Goal: Obtain resource: Download file/media

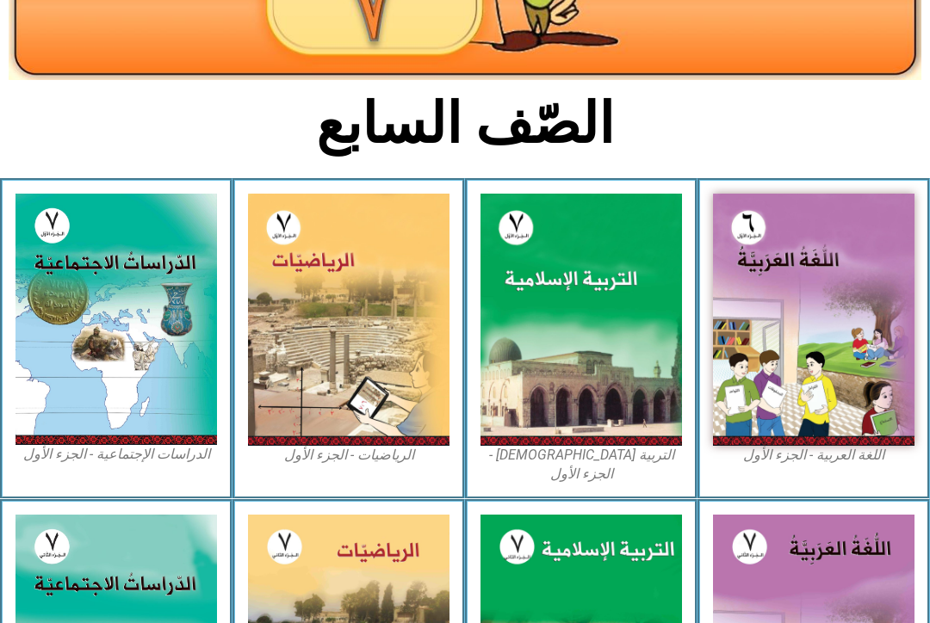
scroll to position [310, 0]
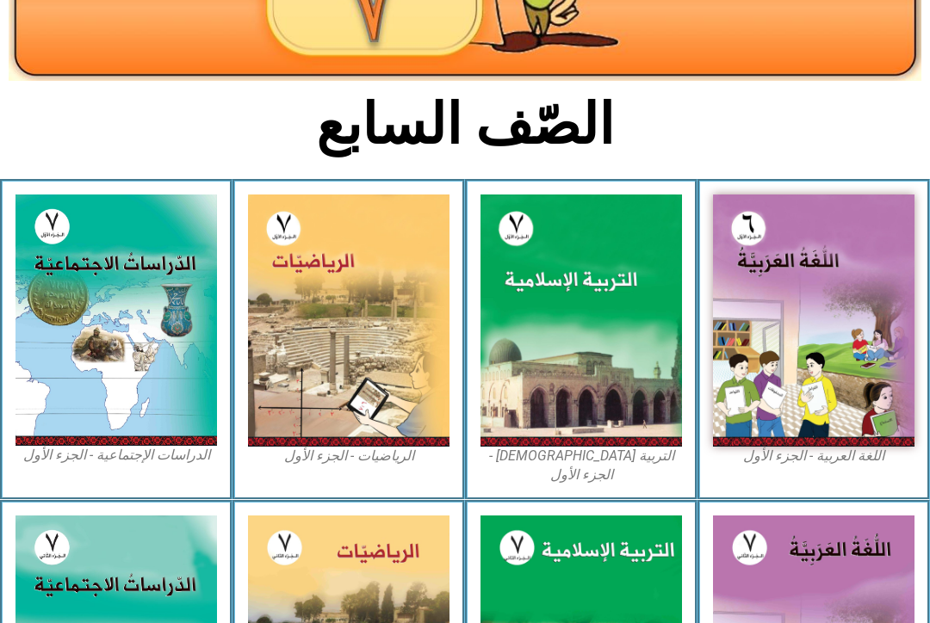
click at [652, 410] on img at bounding box center [580, 321] width 201 height 252
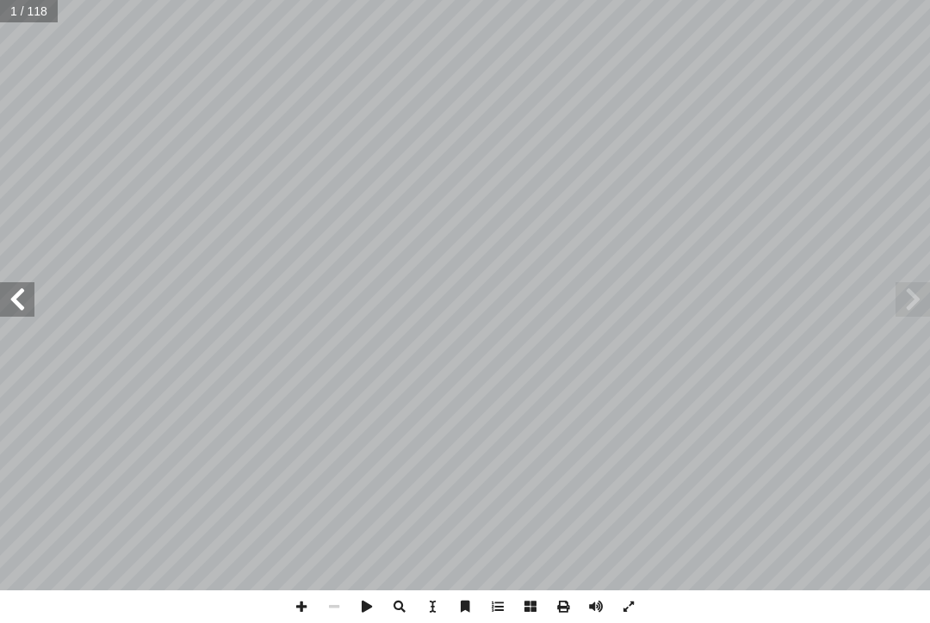
click at [918, 306] on span at bounding box center [912, 299] width 34 height 34
click at [918, 294] on span at bounding box center [912, 299] width 34 height 34
click at [26, 288] on span at bounding box center [17, 299] width 34 height 34
click at [29, 306] on span at bounding box center [17, 299] width 34 height 34
click at [11, 292] on span at bounding box center [17, 299] width 34 height 34
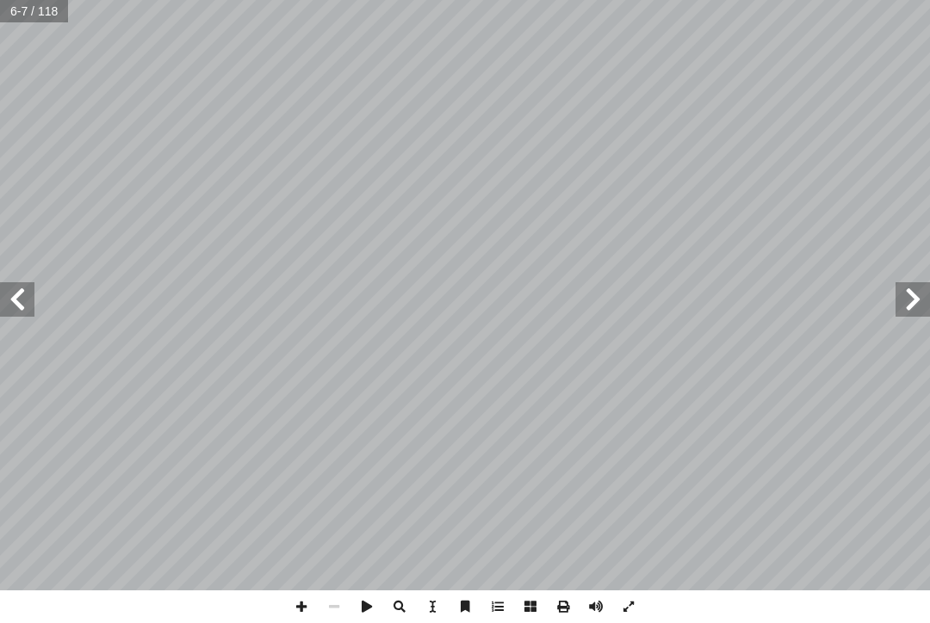
click at [16, 298] on span at bounding box center [17, 299] width 34 height 34
click at [14, 286] on span at bounding box center [17, 299] width 34 height 34
click at [900, 306] on span at bounding box center [912, 299] width 34 height 34
click at [918, 294] on span at bounding box center [912, 299] width 34 height 34
click at [906, 302] on span at bounding box center [912, 299] width 34 height 34
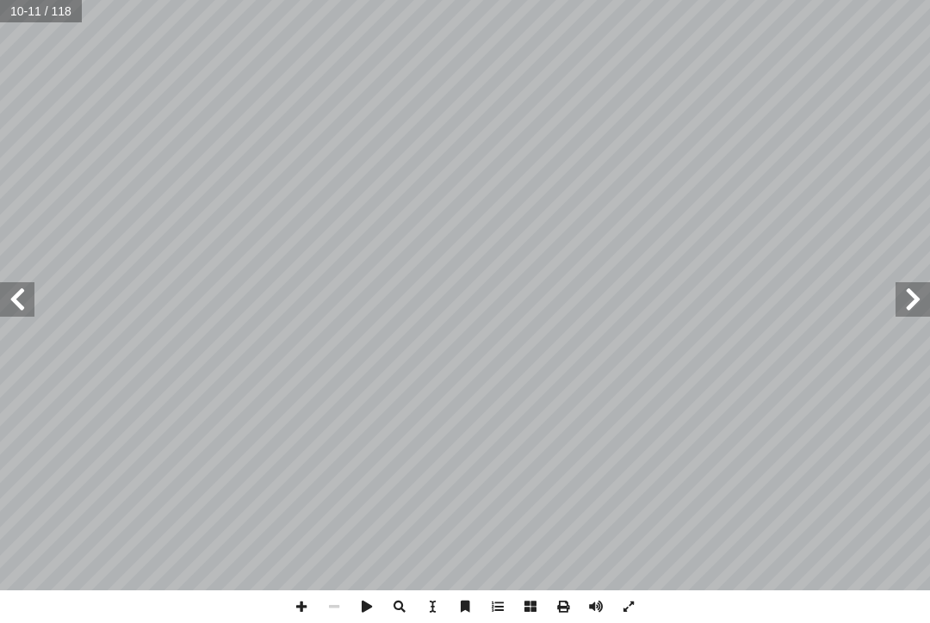
click at [918, 298] on span at bounding box center [912, 299] width 34 height 34
click at [907, 300] on span at bounding box center [912, 299] width 34 height 34
click at [902, 300] on span at bounding box center [912, 299] width 34 height 34
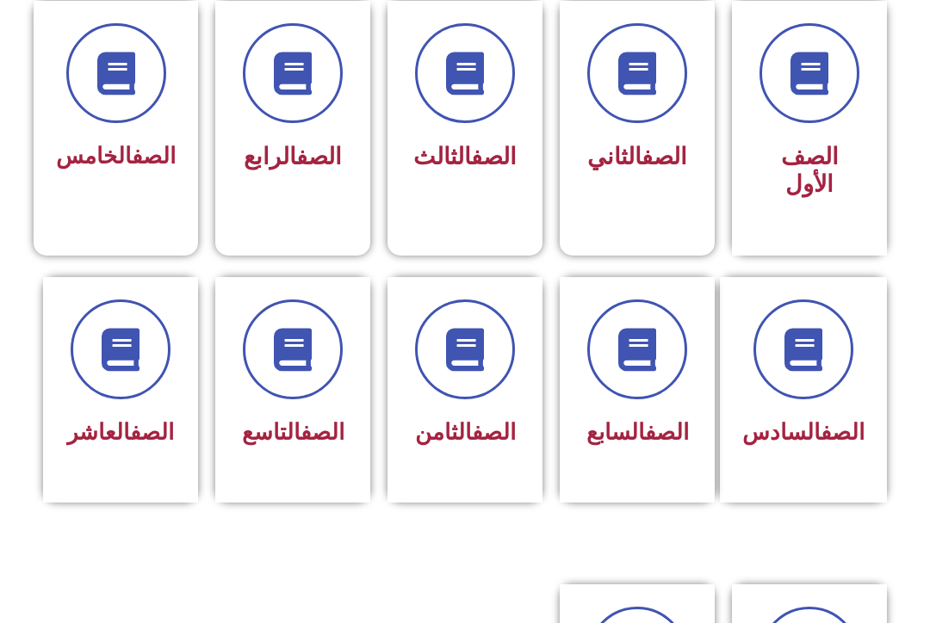
scroll to position [483, 0]
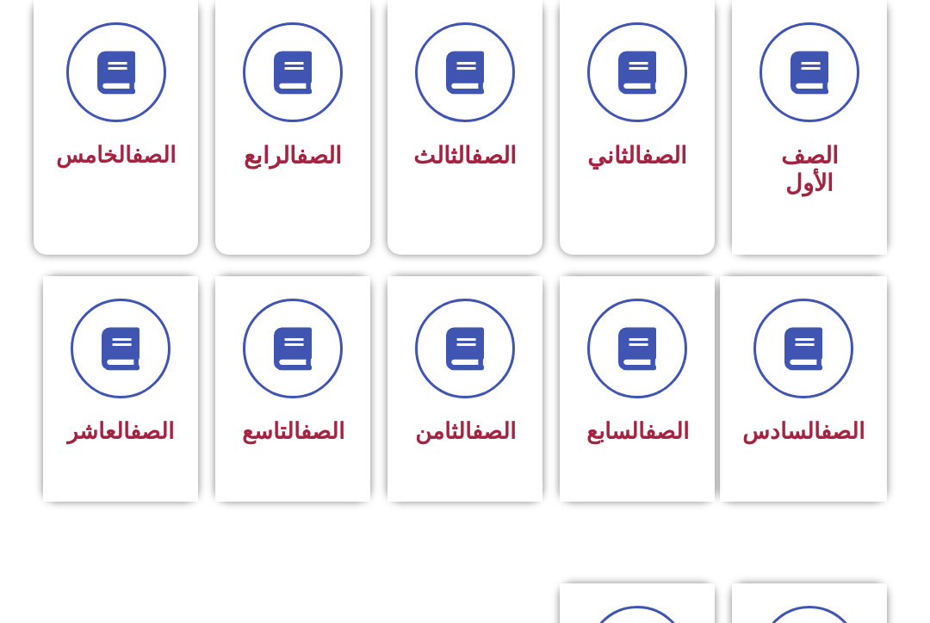
click at [652, 375] on span at bounding box center [637, 349] width 100 height 100
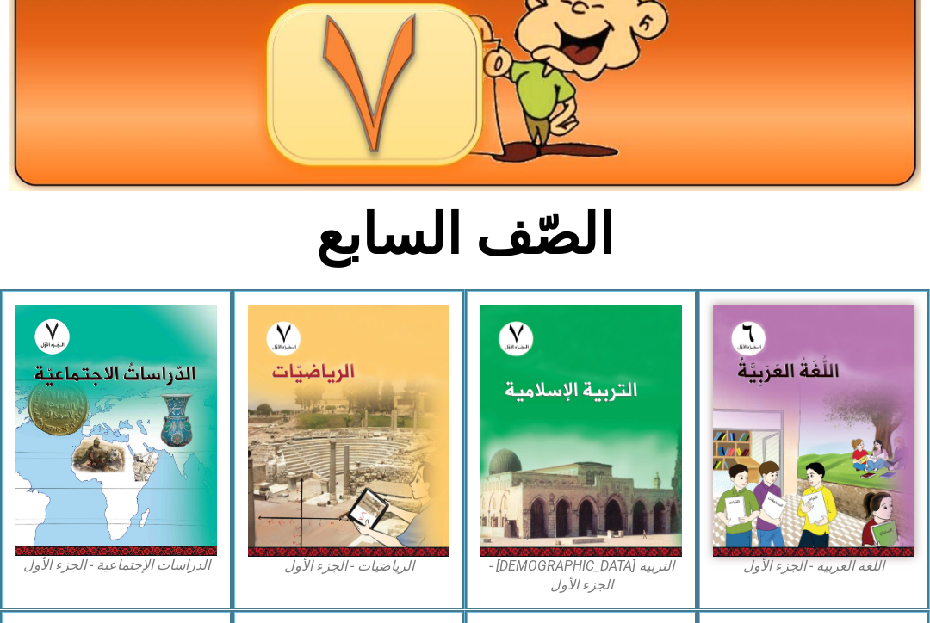
scroll to position [204, 0]
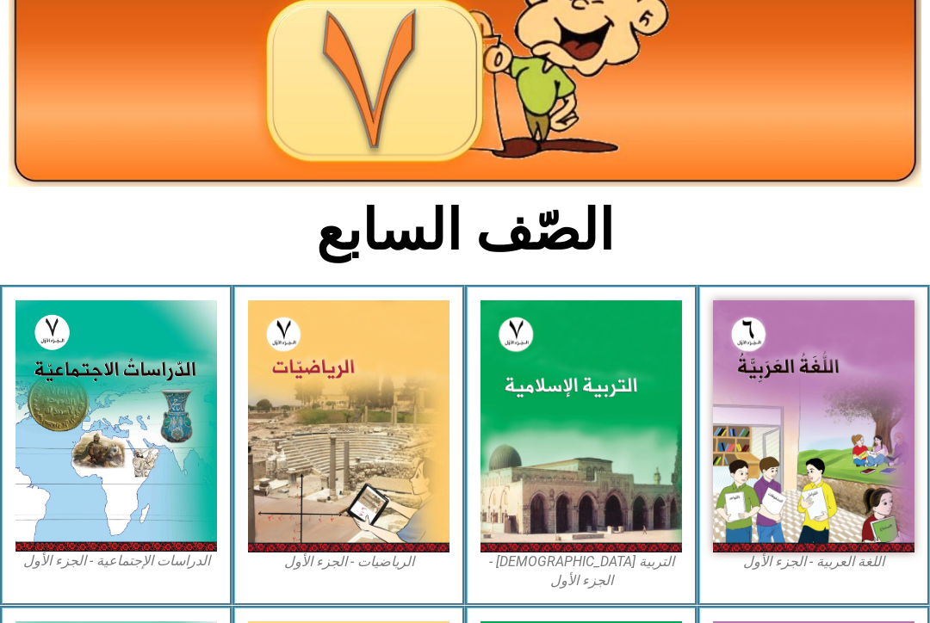
click at [626, 454] on img at bounding box center [580, 426] width 201 height 252
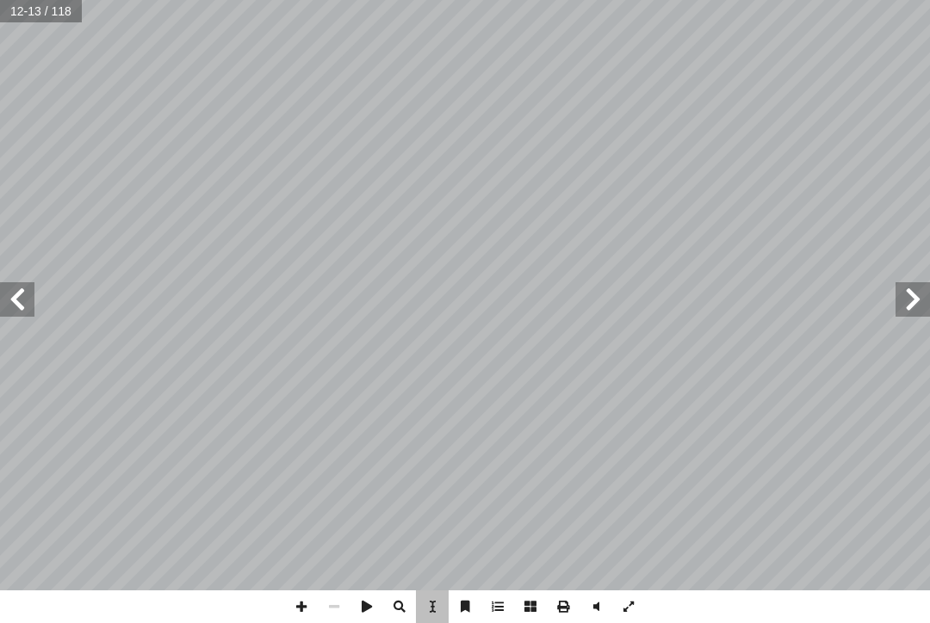
click at [466, 412] on div "8 المفردات والتراكيب: : النجــوم العظيمــة والمــدارات نن فيهــا. ُ التــي تســ…" at bounding box center [670, 294] width 411 height 531
click at [449, 432] on div "9 ت الكريمة: � ي آ � تفسير ال :) 6 ٢ - 6 ن (١ � يت آ ال� � نه التي ذكرته � هر ق…" at bounding box center [259, 294] width 411 height 531
click at [538, 444] on div "8 المفردات والتراكيب: : النجــوم العظيمــة والمــدارات نن فيهــا. ُ التــي تســ…" at bounding box center [670, 294] width 411 height 531
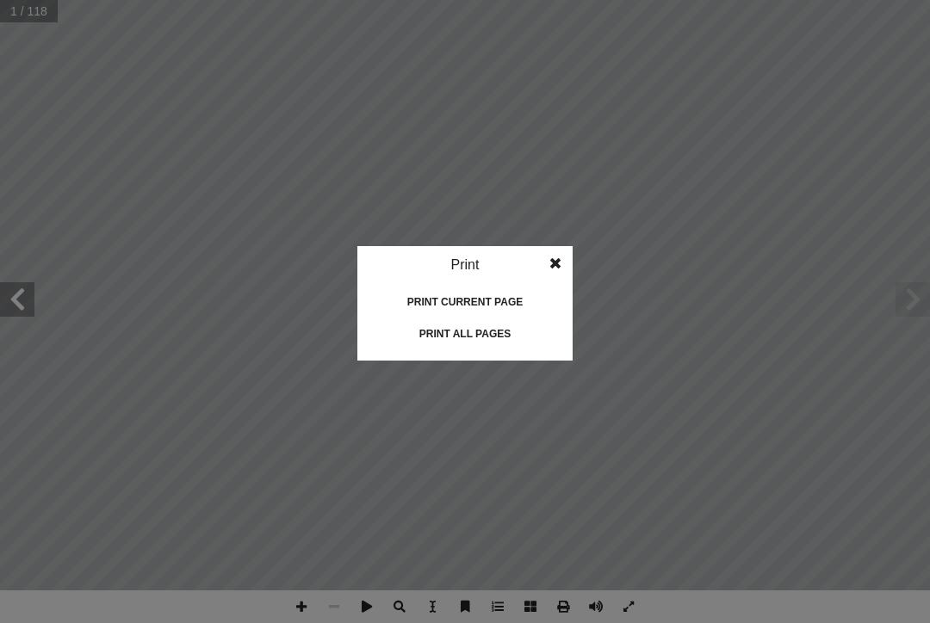
click at [498, 336] on div "Print all pages" at bounding box center [465, 334] width 172 height 28
